Goal: Transaction & Acquisition: Purchase product/service

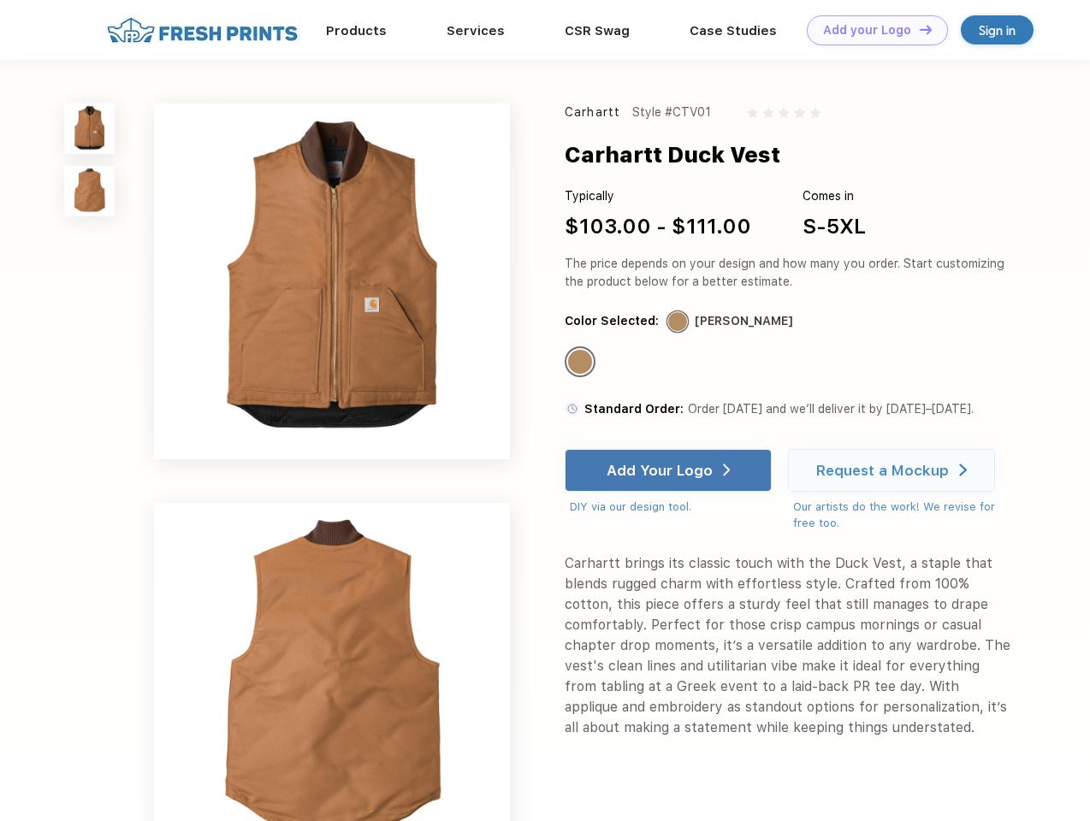
click at [871, 30] on link "Add your Logo Design Tool" at bounding box center [877, 30] width 141 height 30
click at [0, 0] on div "Design Tool" at bounding box center [0, 0] width 0 height 0
click at [918, 29] on link "Add your Logo Design Tool" at bounding box center [877, 30] width 141 height 30
click at [90, 128] on img at bounding box center [89, 129] width 50 height 50
click at [90, 192] on img at bounding box center [89, 191] width 50 height 50
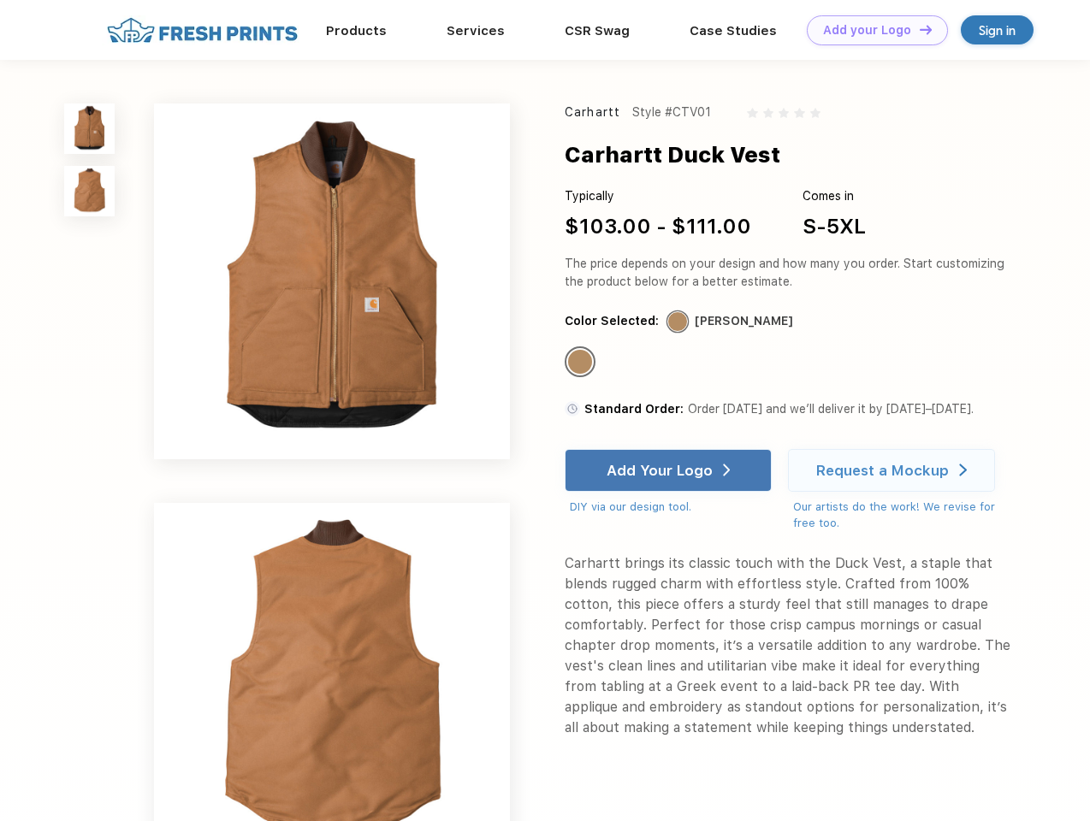
click at [582, 363] on div "Standard Color" at bounding box center [580, 362] width 24 height 24
click at [670, 471] on div "Add Your Logo" at bounding box center [660, 470] width 106 height 17
click at [894, 471] on div "Request a Mockup" at bounding box center [882, 470] width 133 height 17
